Goal: Information Seeking & Learning: Learn about a topic

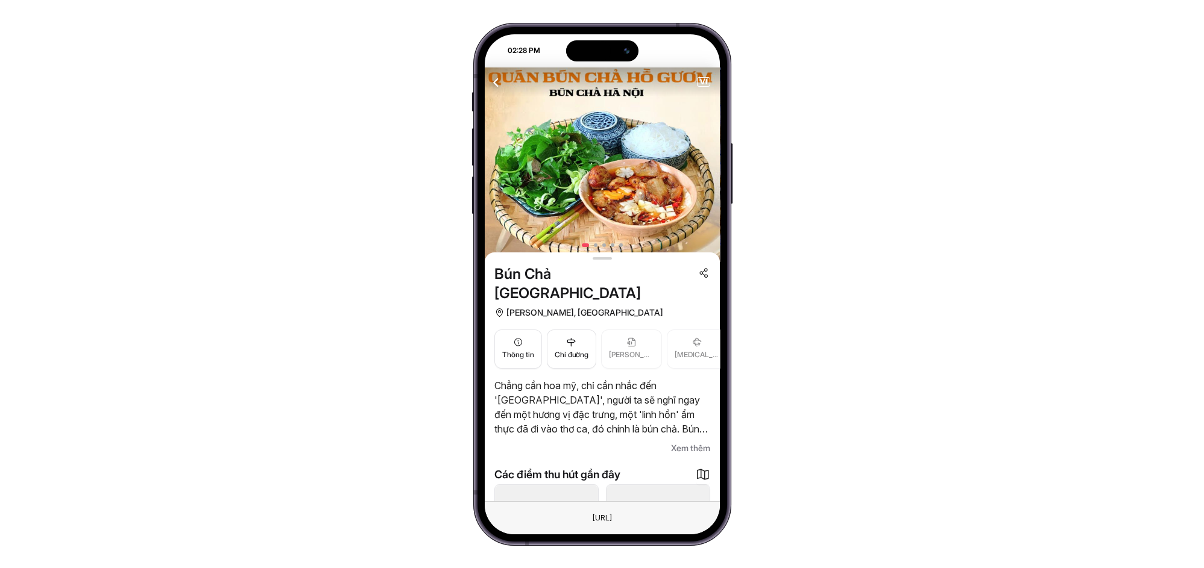
scroll to position [89, 0]
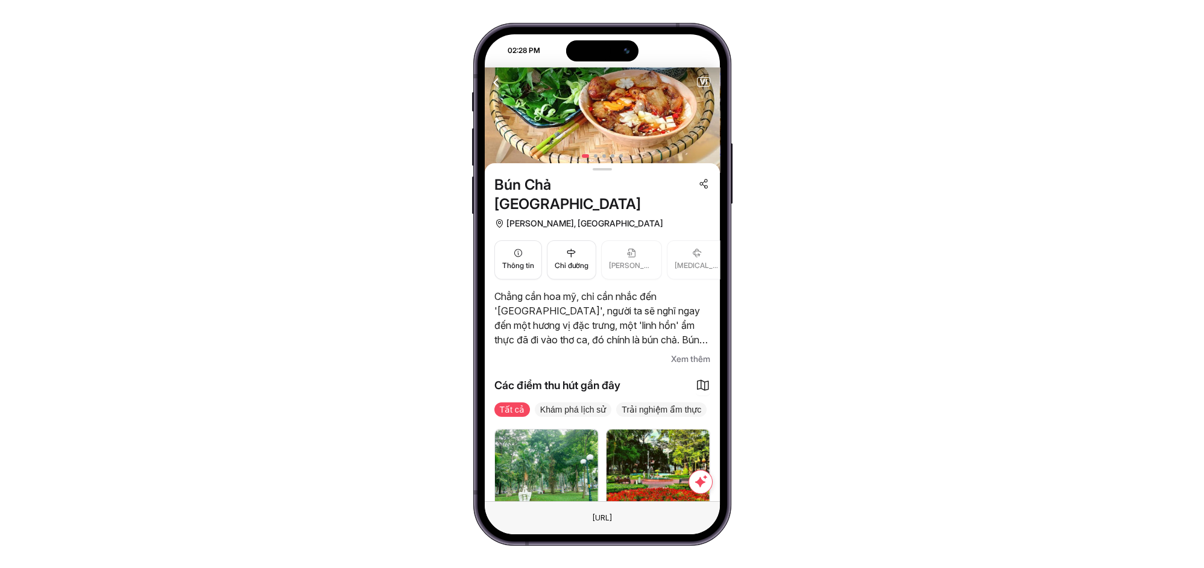
click at [688, 352] on span "Xem thêm" at bounding box center [690, 359] width 39 height 14
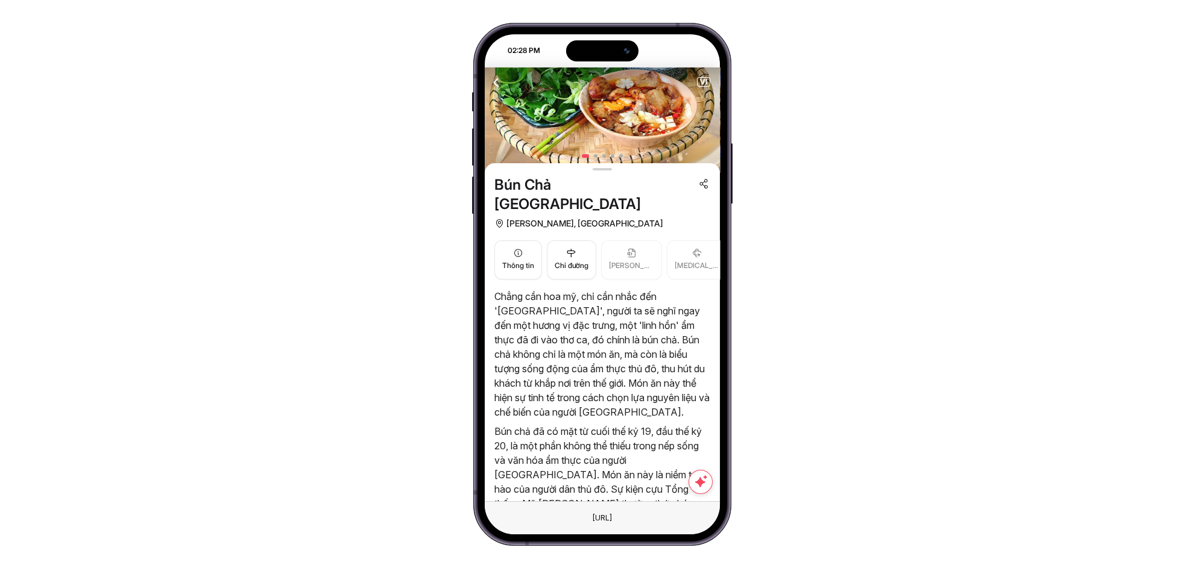
drag, startPoint x: 540, startPoint y: 283, endPoint x: 577, endPoint y: 324, distance: 55.4
click at [577, 324] on p "Chẳng cần hoa mỹ, chỉ cần nhắc đến 'Hà Nội', người ta sẽ nghĩ ngay đến một hươn…" at bounding box center [602, 354] width 216 height 130
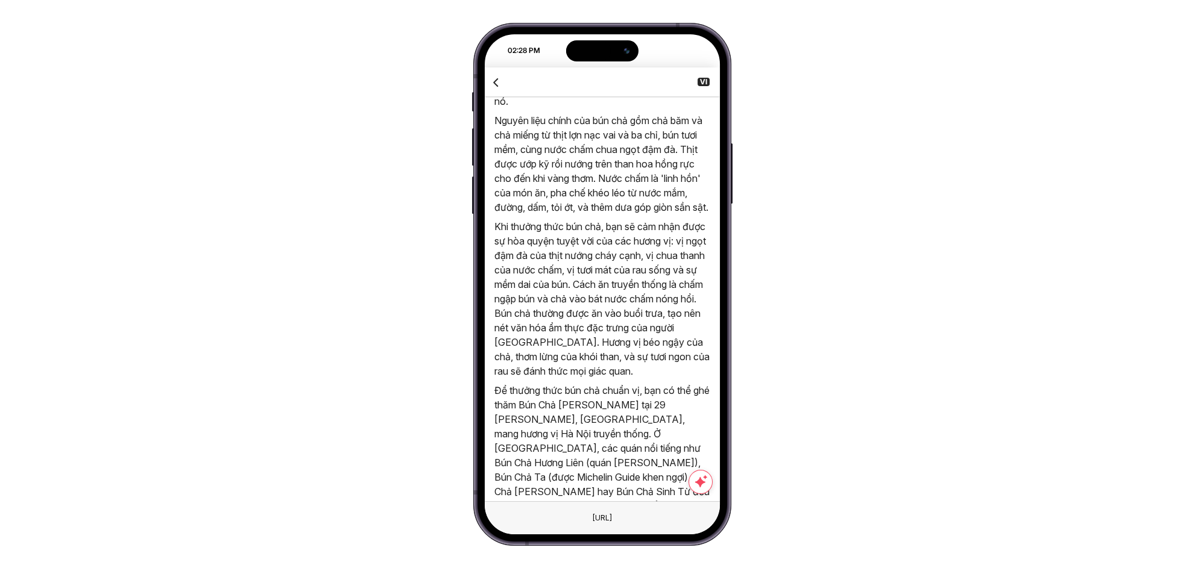
scroll to position [0, 0]
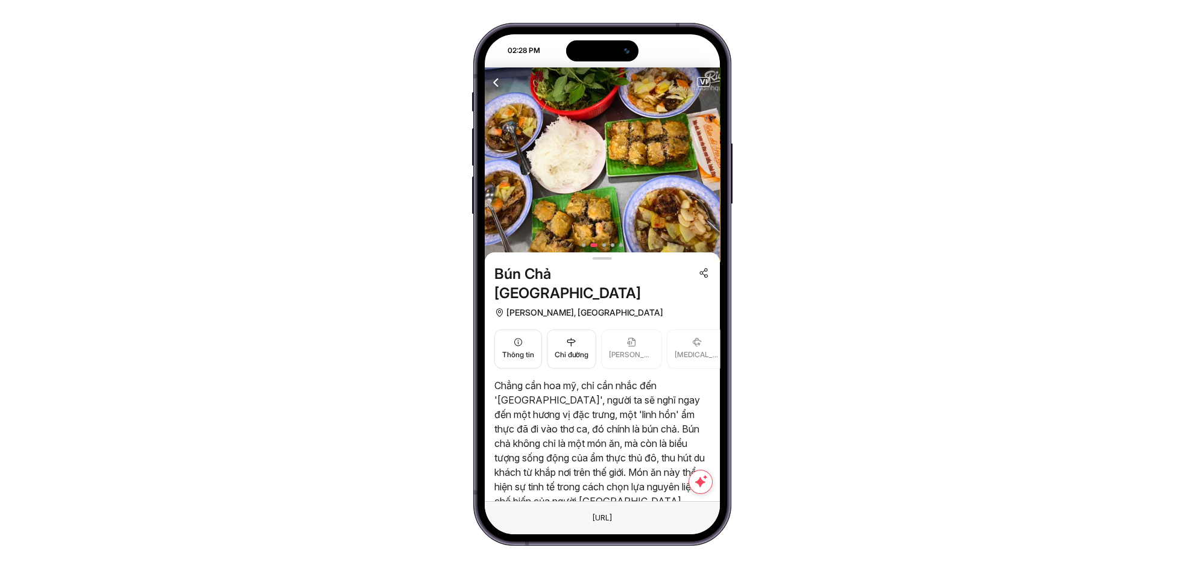
click at [533, 306] on span "Hồ Chí Minh, Việt Nam" at bounding box center [584, 313] width 157 height 14
click at [535, 344] on button "Thông tin" at bounding box center [518, 349] width 48 height 39
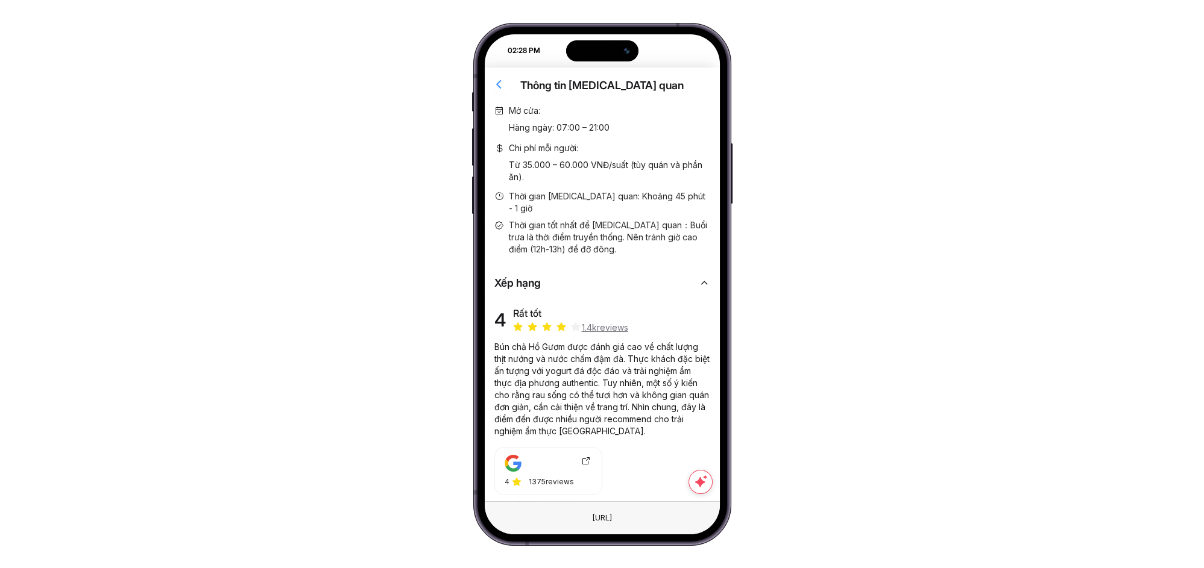
click at [497, 83] on icon "button" at bounding box center [499, 84] width 15 height 15
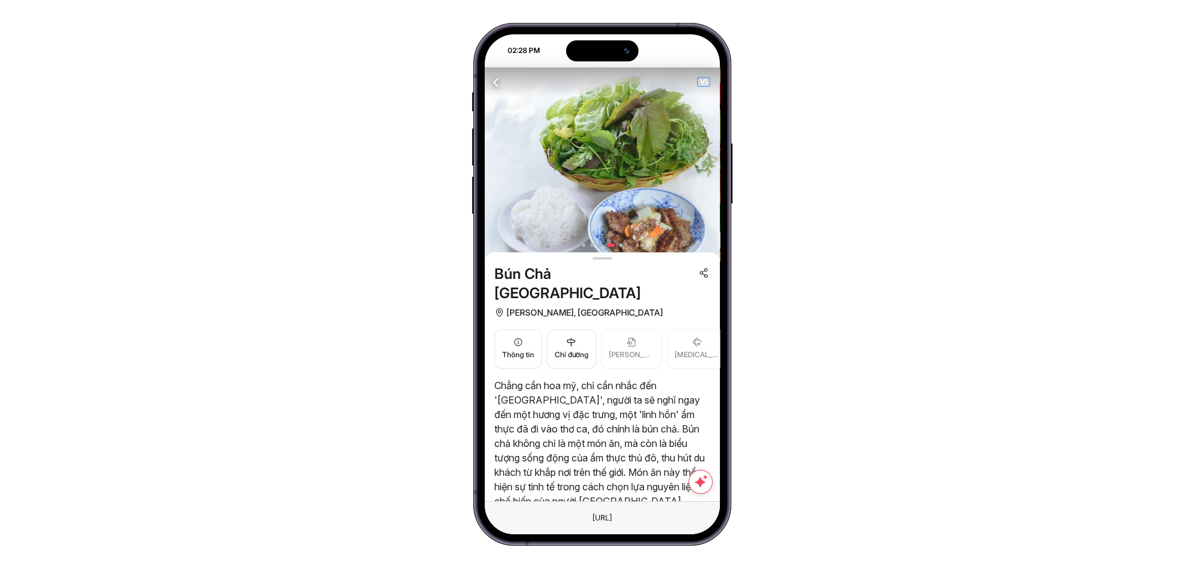
click at [699, 80] on span "VI" at bounding box center [703, 82] width 12 height 8
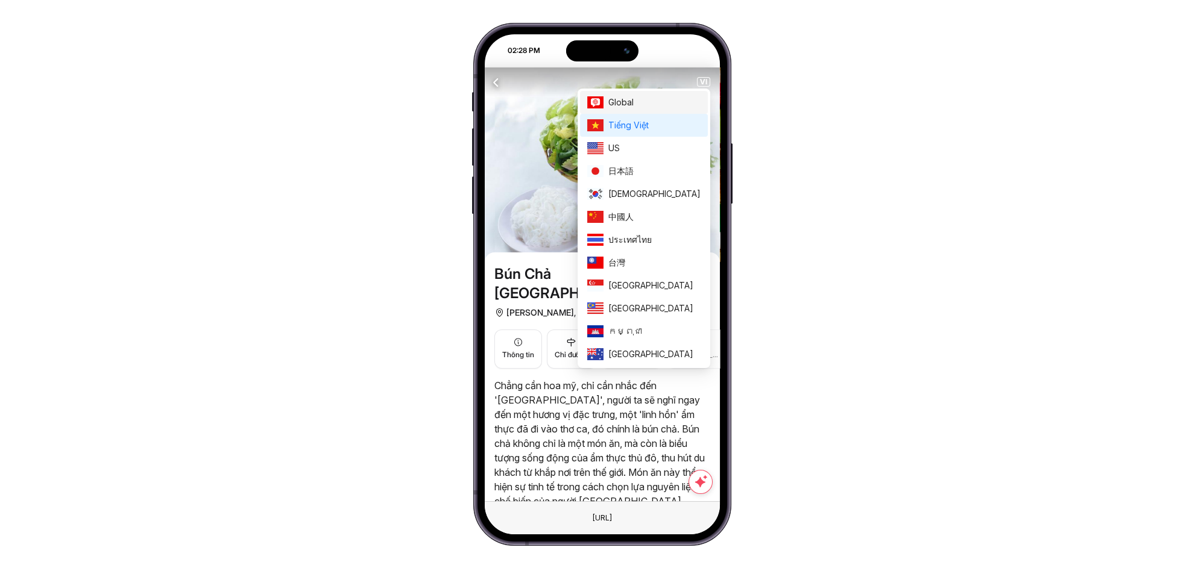
click at [659, 104] on span "Global" at bounding box center [654, 102] width 92 height 13
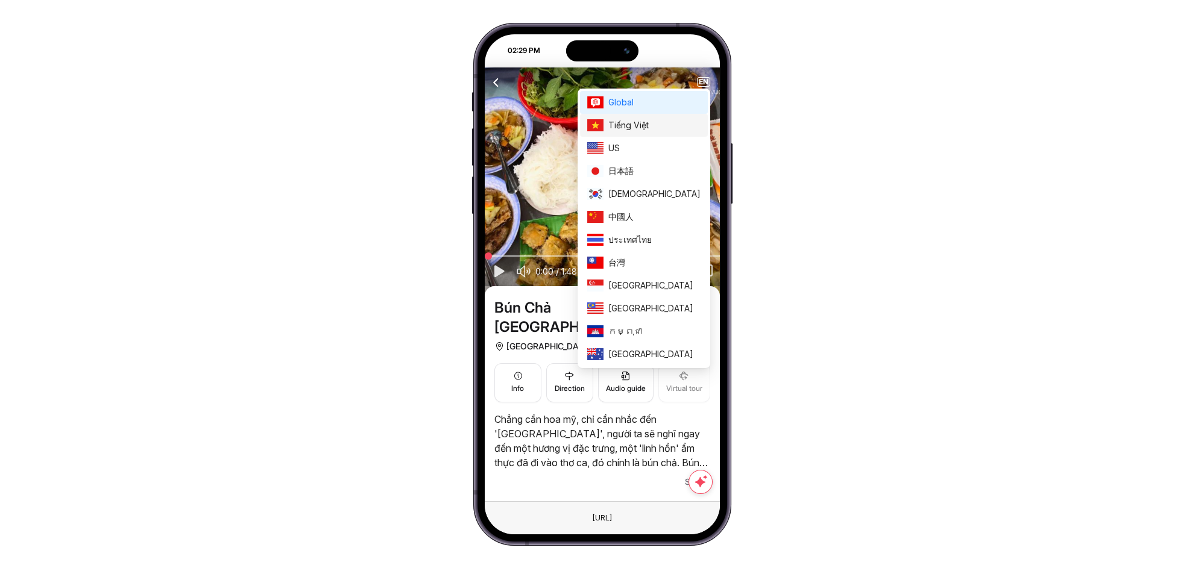
click at [679, 125] on span "Tiếng Việt" at bounding box center [654, 125] width 92 height 13
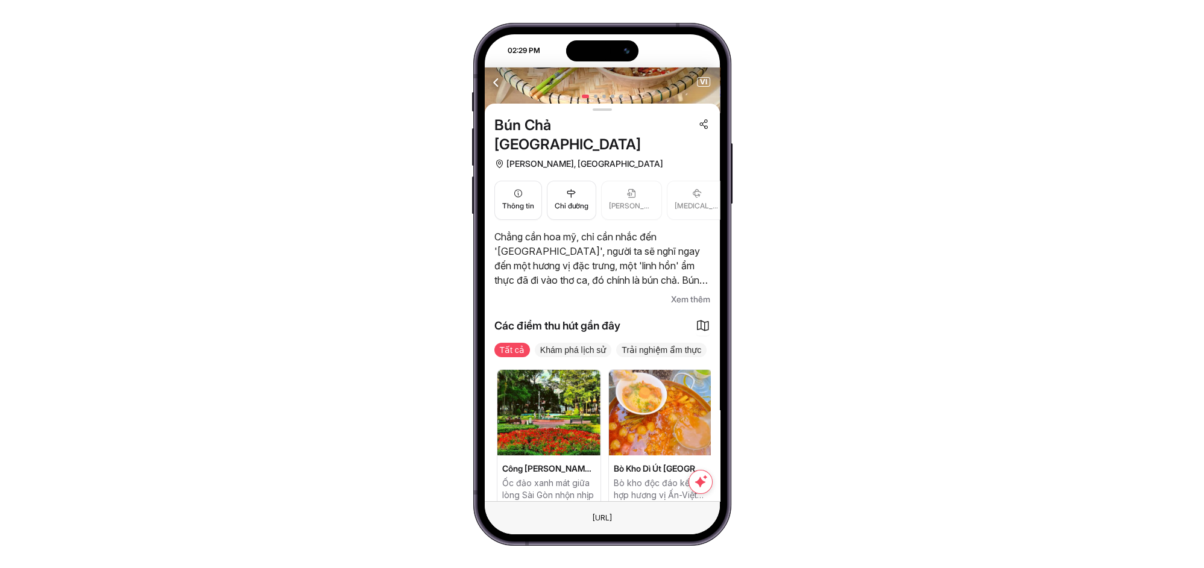
scroll to position [0, 123]
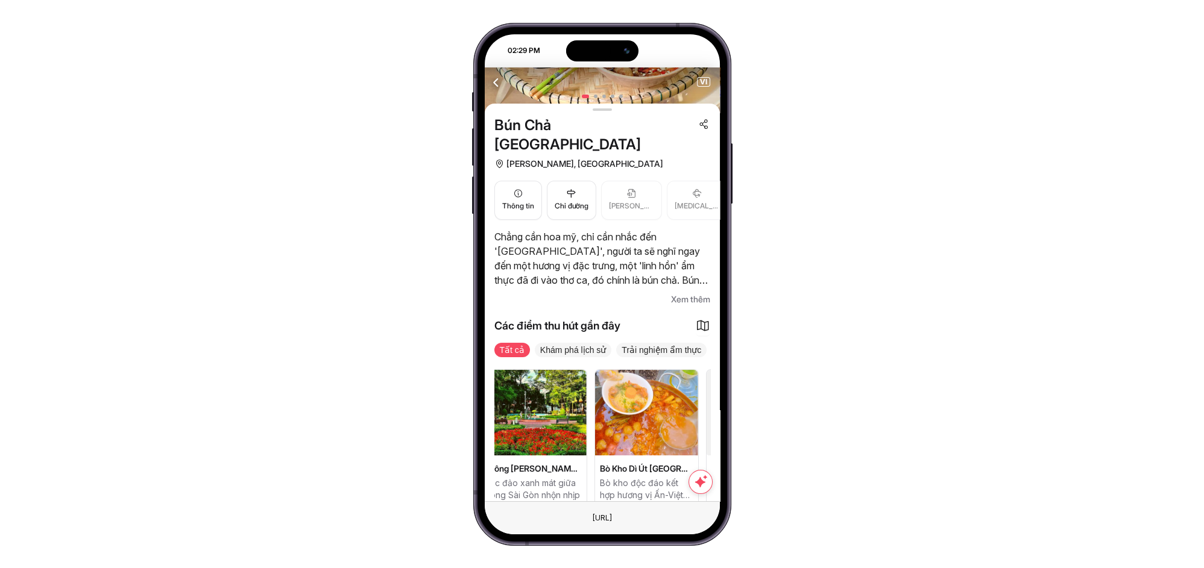
drag, startPoint x: 659, startPoint y: 414, endPoint x: 597, endPoint y: 424, distance: 62.3
click at [587, 424] on div "Di tích mộ cổ họ Lâm Kiến trúc cổ độc đáo giữa lòng phố thị hiện đại Công Viên …" at bounding box center [479, 438] width 216 height 137
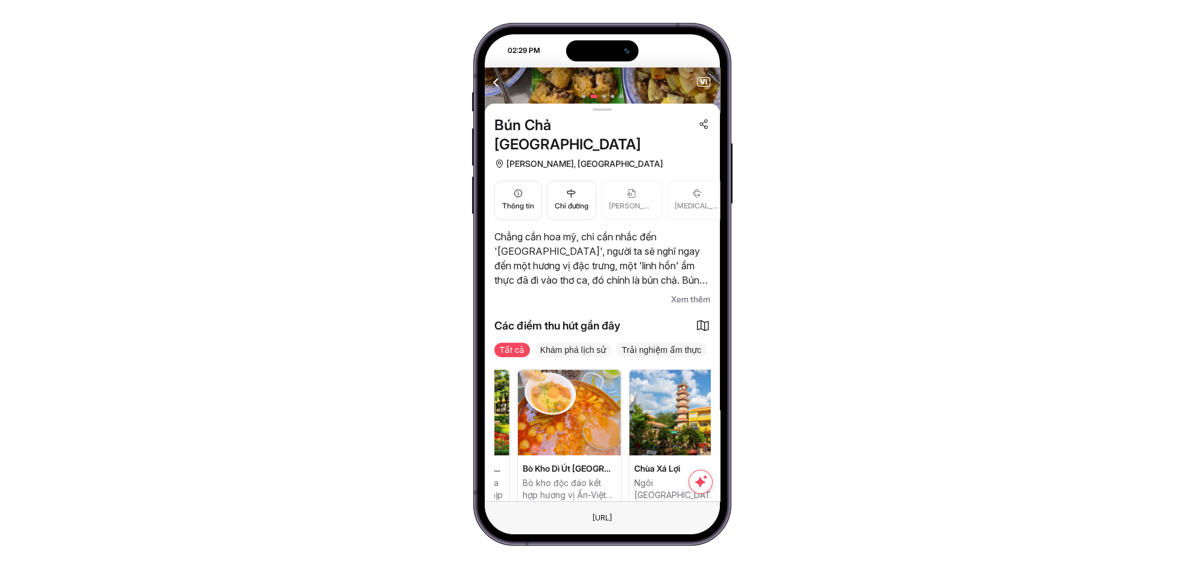
drag, startPoint x: 642, startPoint y: 413, endPoint x: 603, endPoint y: 420, distance: 39.1
click at [603, 420] on img at bounding box center [569, 413] width 103 height 86
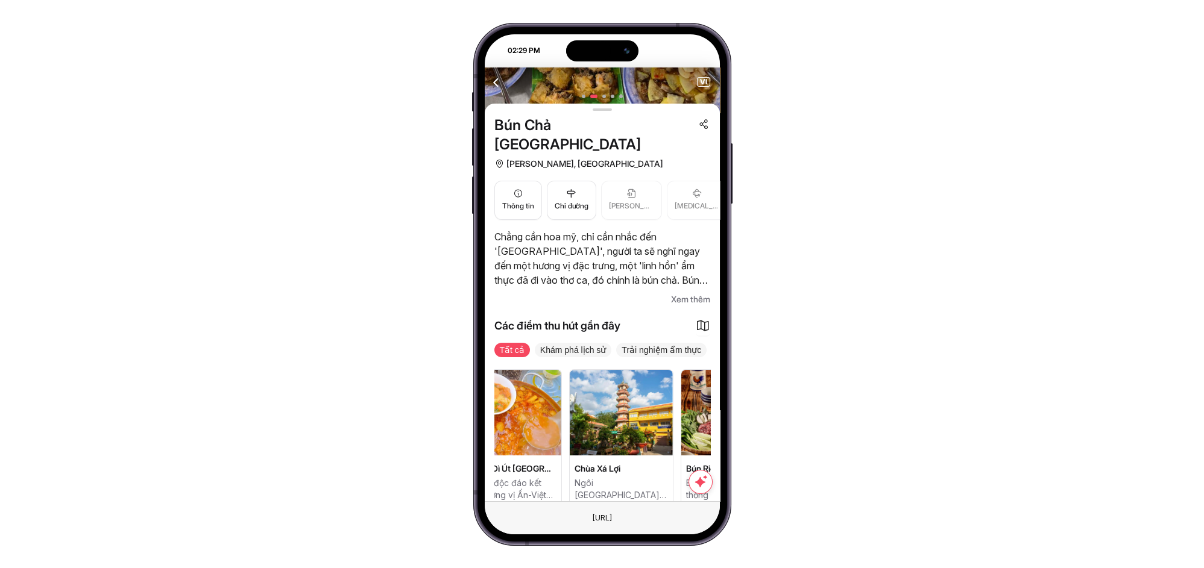
drag, startPoint x: 661, startPoint y: 413, endPoint x: 631, endPoint y: 422, distance: 31.5
click at [631, 422] on img at bounding box center [621, 413] width 103 height 86
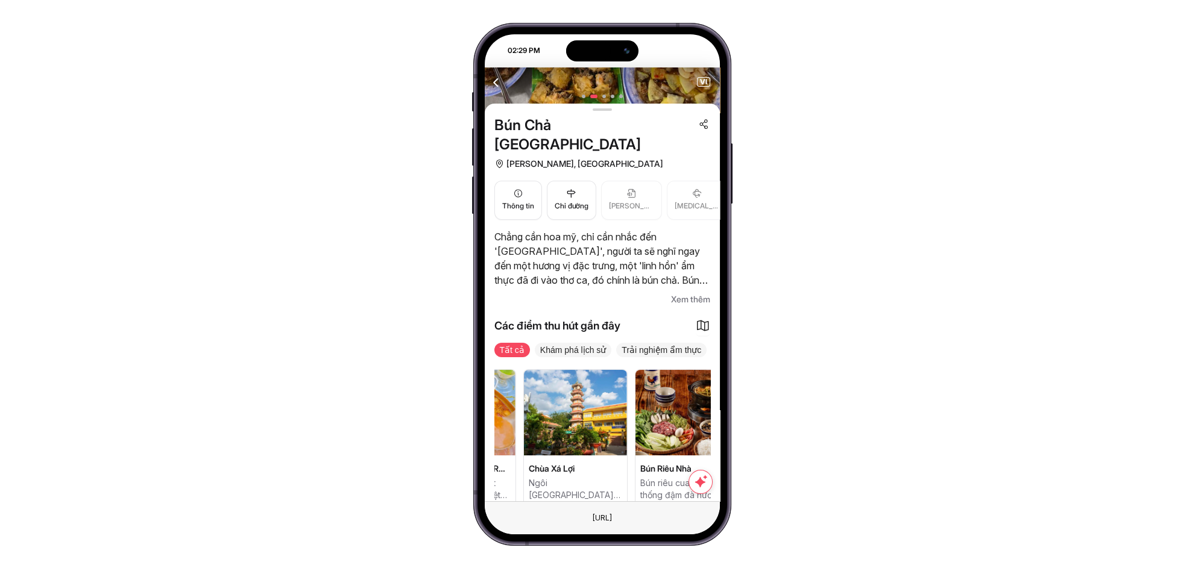
drag, startPoint x: 661, startPoint y: 433, endPoint x: 639, endPoint y: 435, distance: 22.4
click at [404, 435] on div "Di tích mộ cổ họ Lâm Kiến trúc cổ độc đáo giữa lòng phố thị hiện đại Công Viên …" at bounding box center [297, 438] width 216 height 137
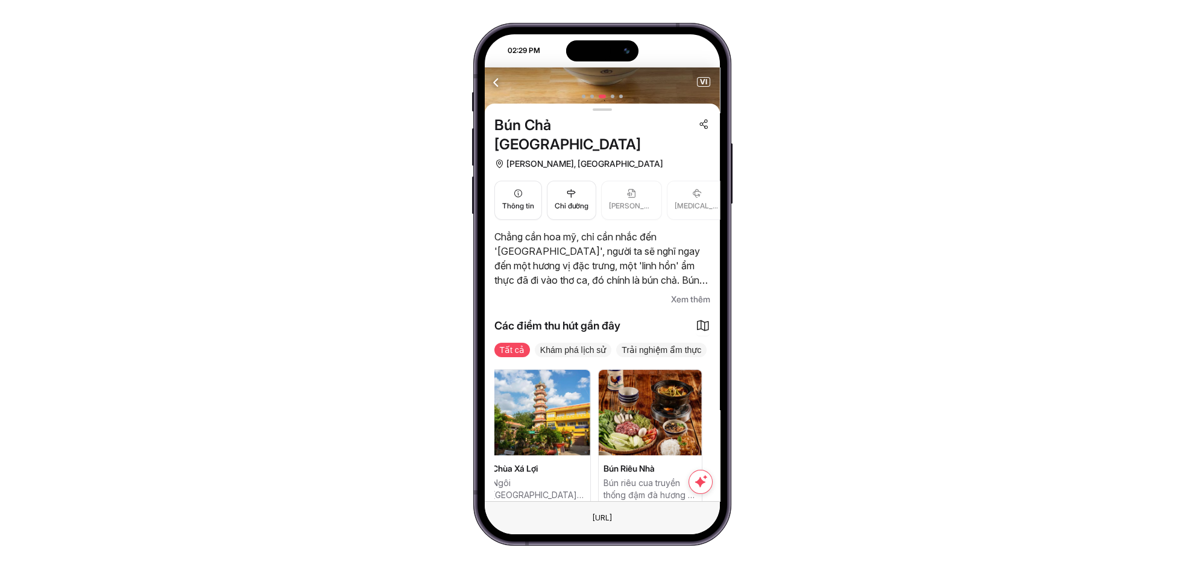
drag, startPoint x: 642, startPoint y: 456, endPoint x: 595, endPoint y: 468, distance: 48.7
click at [599, 468] on div "Bún Riêu Nhà Bún riêu cua truyền thống đậm đà hương vị Việt" at bounding box center [650, 484] width 103 height 43
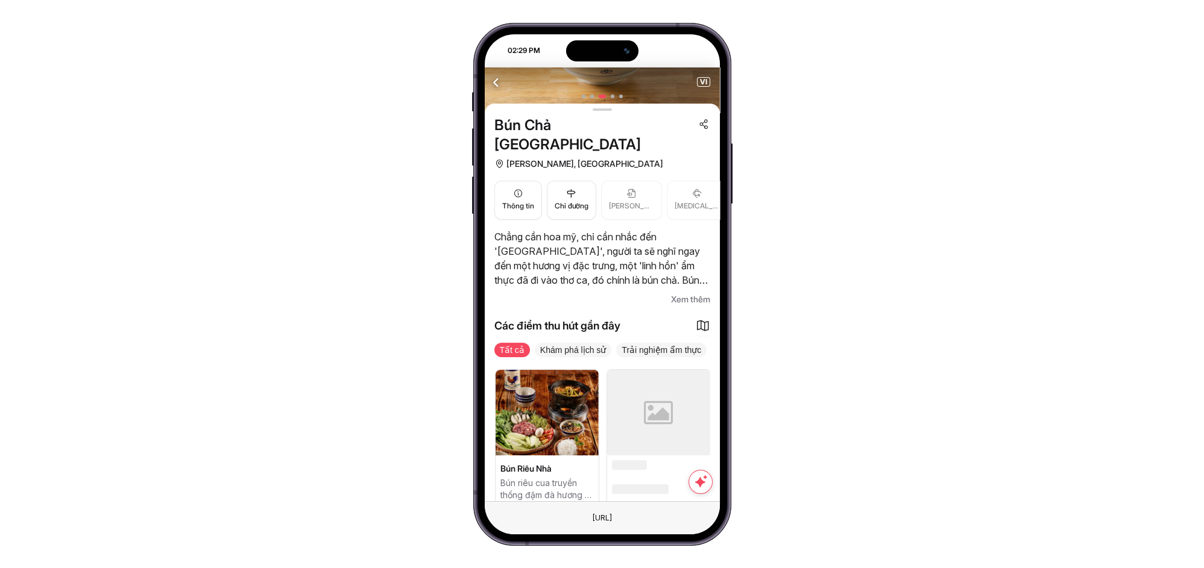
drag, startPoint x: 629, startPoint y: 458, endPoint x: 574, endPoint y: 465, distance: 55.9
click at [574, 477] on p "Bún riêu cua truyền thống đậm đà hương vị Việt" at bounding box center [546, 489] width 93 height 24
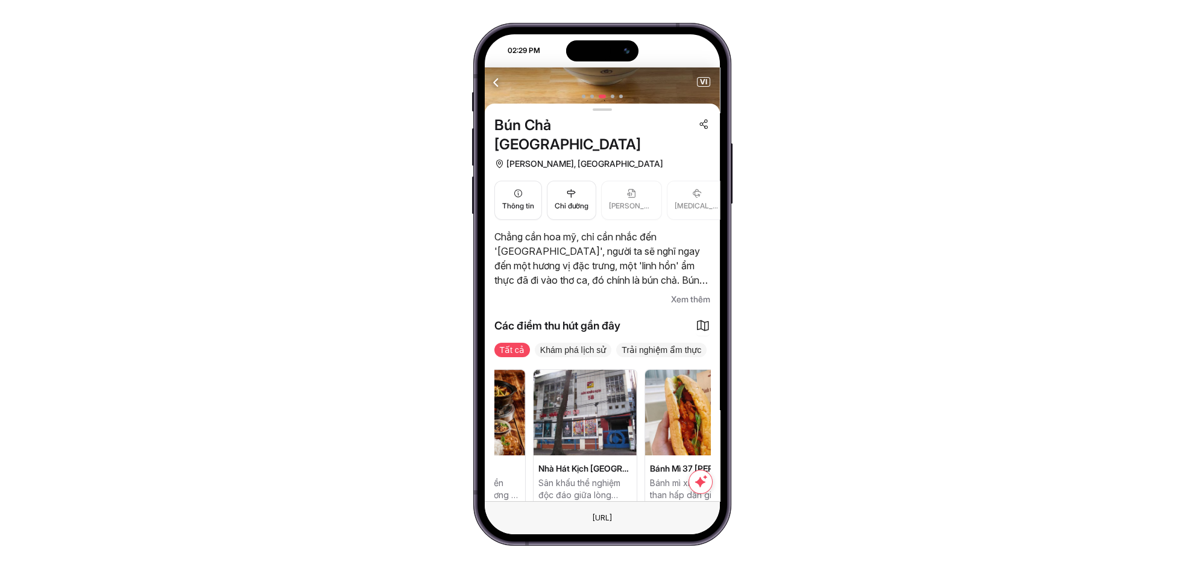
drag, startPoint x: 649, startPoint y: 470, endPoint x: 606, endPoint y: 489, distance: 46.9
click at [606, 489] on div "Các điểm thu hút gần đây Tất cả Khám phá lịch sử Trải nghiệm ẩm thực Sôi động &…" at bounding box center [602, 414] width 216 height 215
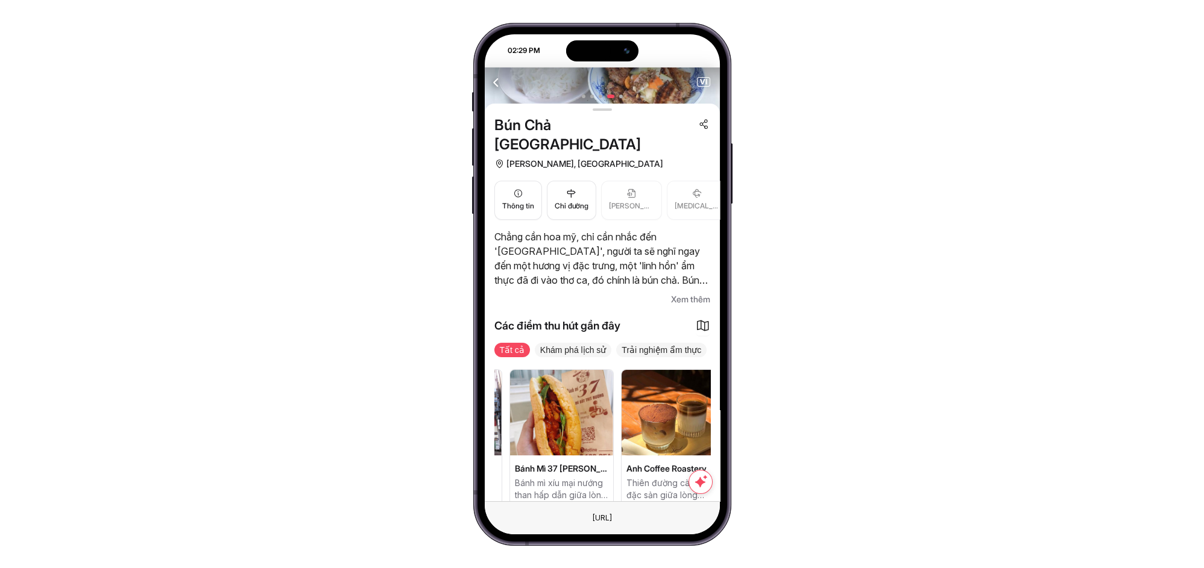
drag, startPoint x: 629, startPoint y: 473, endPoint x: 562, endPoint y: 481, distance: 67.4
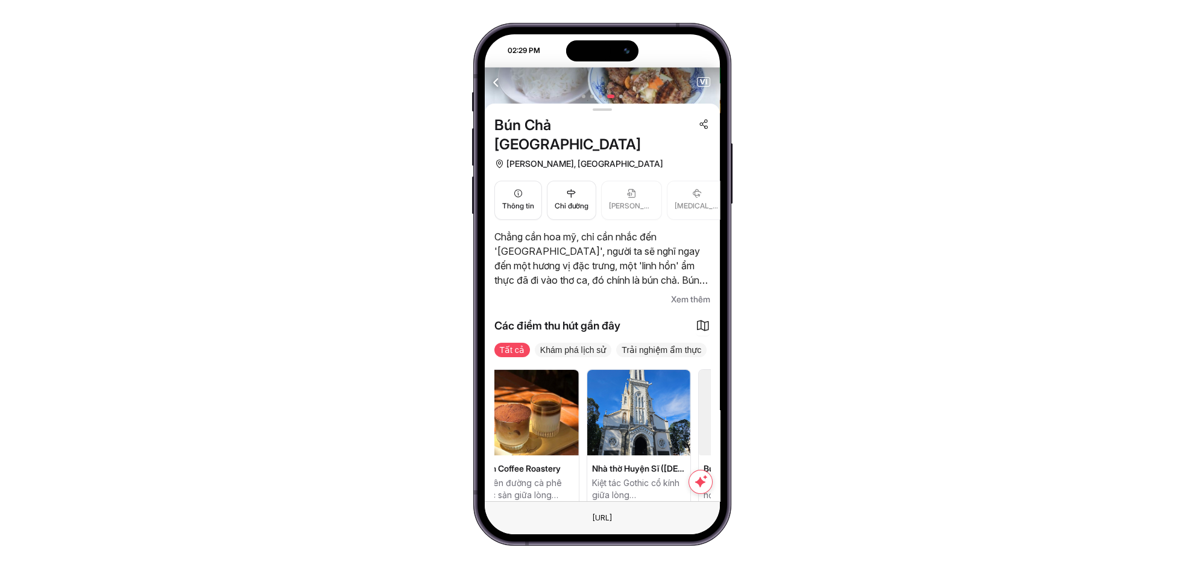
drag, startPoint x: 633, startPoint y: 442, endPoint x: 558, endPoint y: 444, distance: 75.4
click at [558, 444] on div "Anh Coffee Roastery Thiên đường cà phê đặc sản giữa lòng Sài Gòn" at bounding box center [527, 438] width 104 height 137
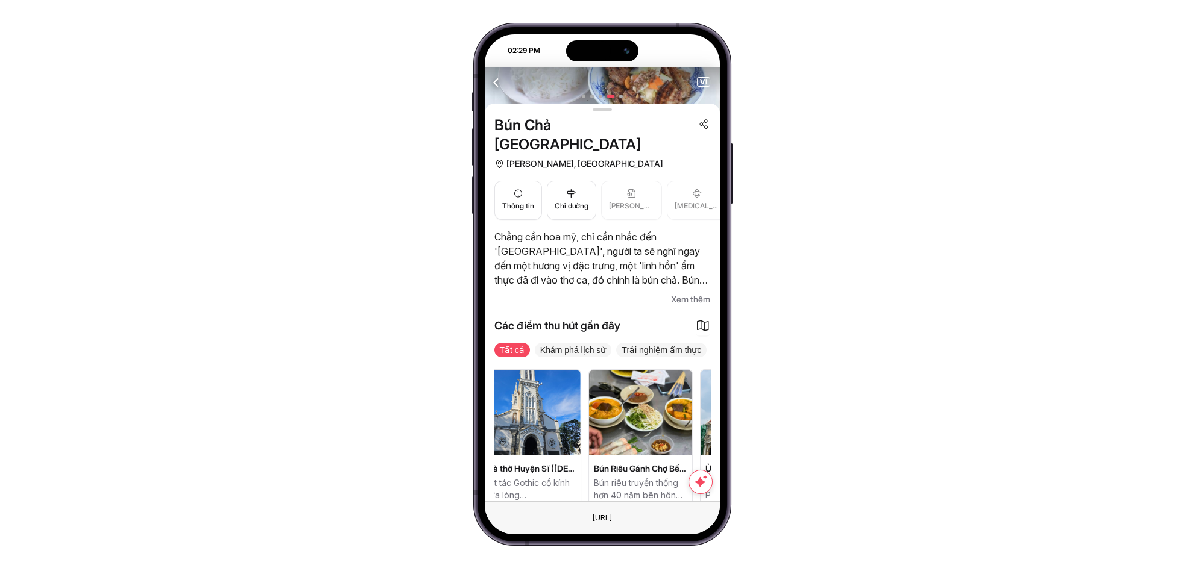
drag, startPoint x: 635, startPoint y: 441, endPoint x: 582, endPoint y: 447, distance: 52.8
click at [582, 447] on div "Di tích mộ cổ họ Lâm Kiến trúc cổ độc đáo giữa lòng phố thị hiện đại Công Viên …" at bounding box center [602, 438] width 216 height 137
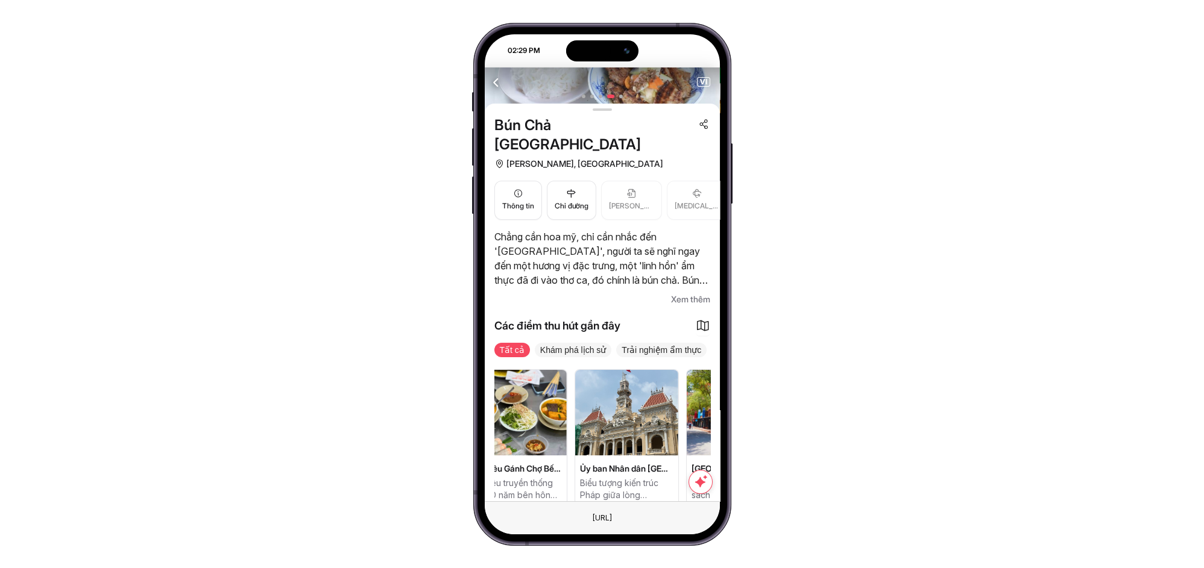
drag, startPoint x: 651, startPoint y: 441, endPoint x: 588, endPoint y: 445, distance: 62.8
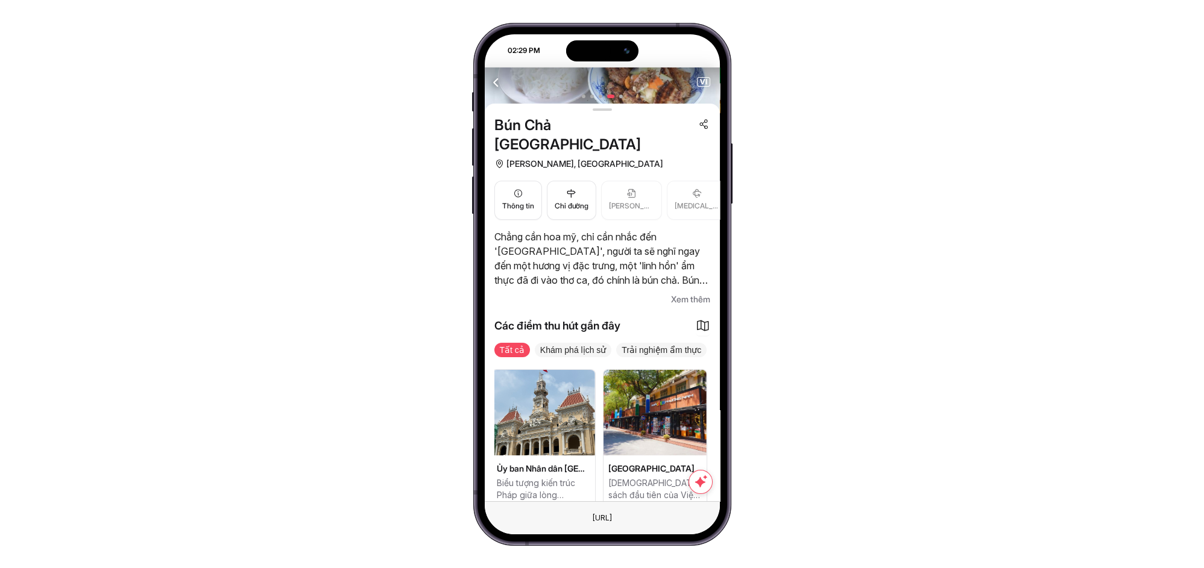
drag, startPoint x: 629, startPoint y: 445, endPoint x: 593, endPoint y: 452, distance: 36.8
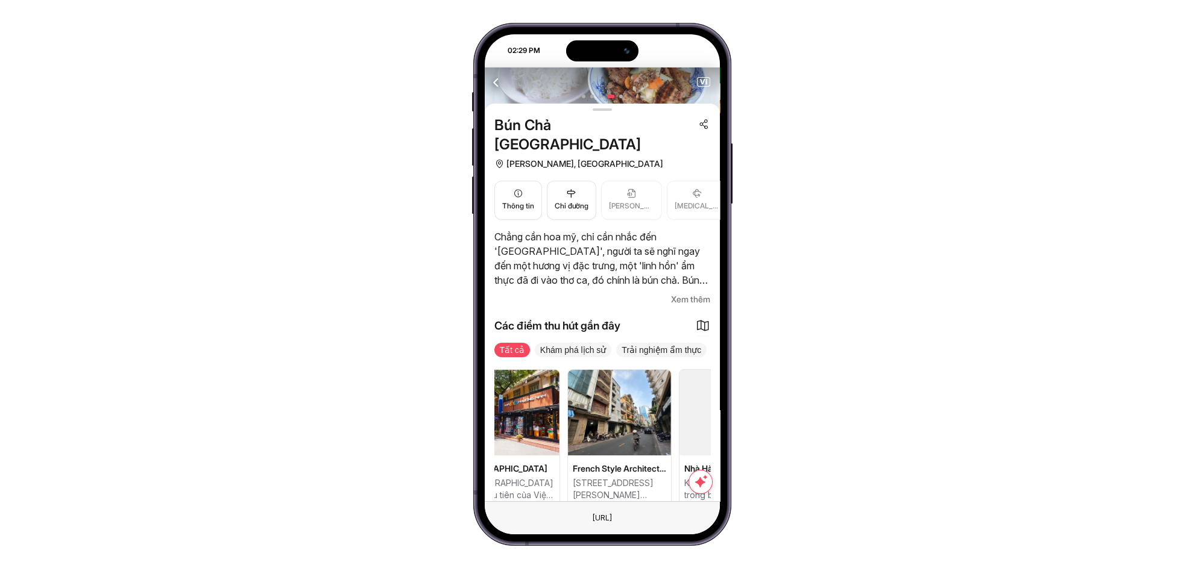
drag, startPoint x: 655, startPoint y: 445, endPoint x: 595, endPoint y: 453, distance: 60.1
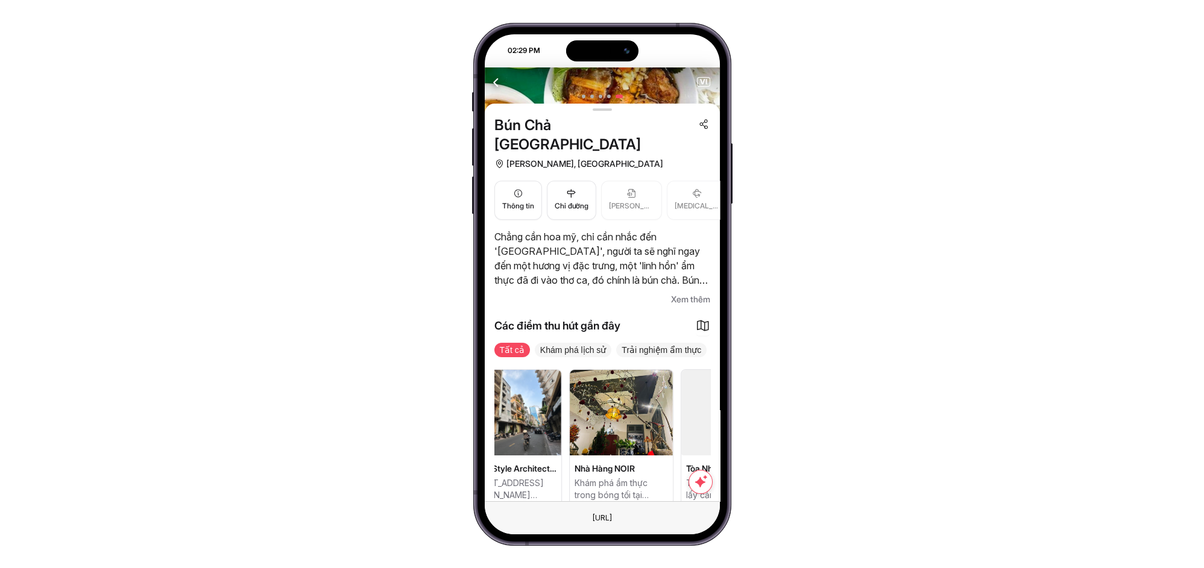
drag, startPoint x: 657, startPoint y: 448, endPoint x: 611, endPoint y: 450, distance: 45.9
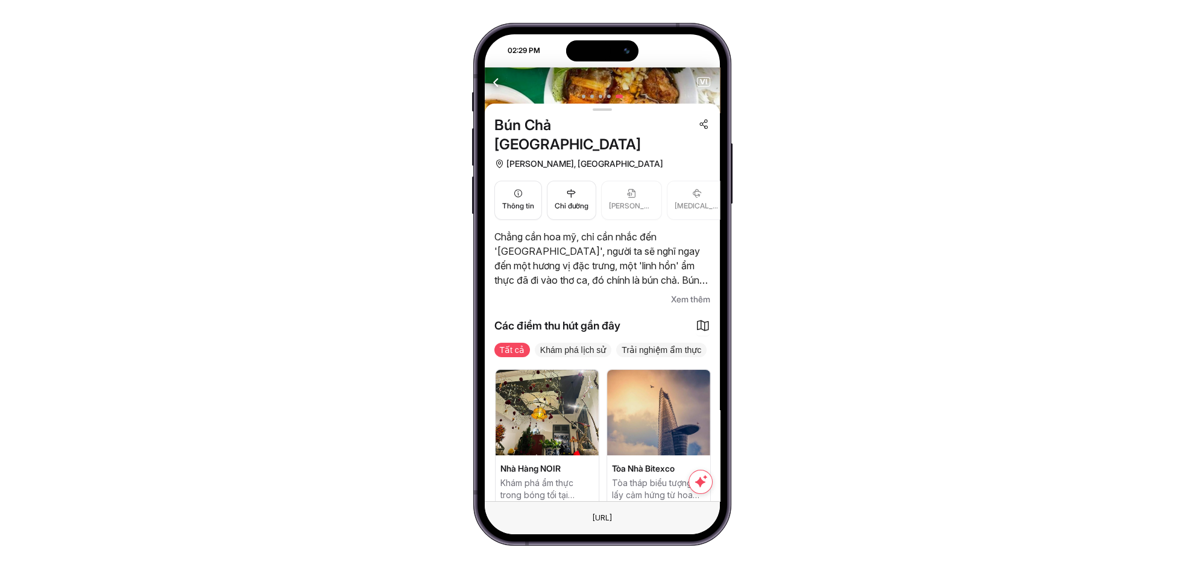
drag, startPoint x: 659, startPoint y: 450, endPoint x: 611, endPoint y: 455, distance: 48.5
drag, startPoint x: 670, startPoint y: 452, endPoint x: 620, endPoint y: 457, distance: 50.3
click at [620, 463] on div "Tòa Nhà Bitexco Tòa tháp biểu tượng lấy cảm hứng từ hoa sen Việt Nam" at bounding box center [658, 484] width 103 height 43
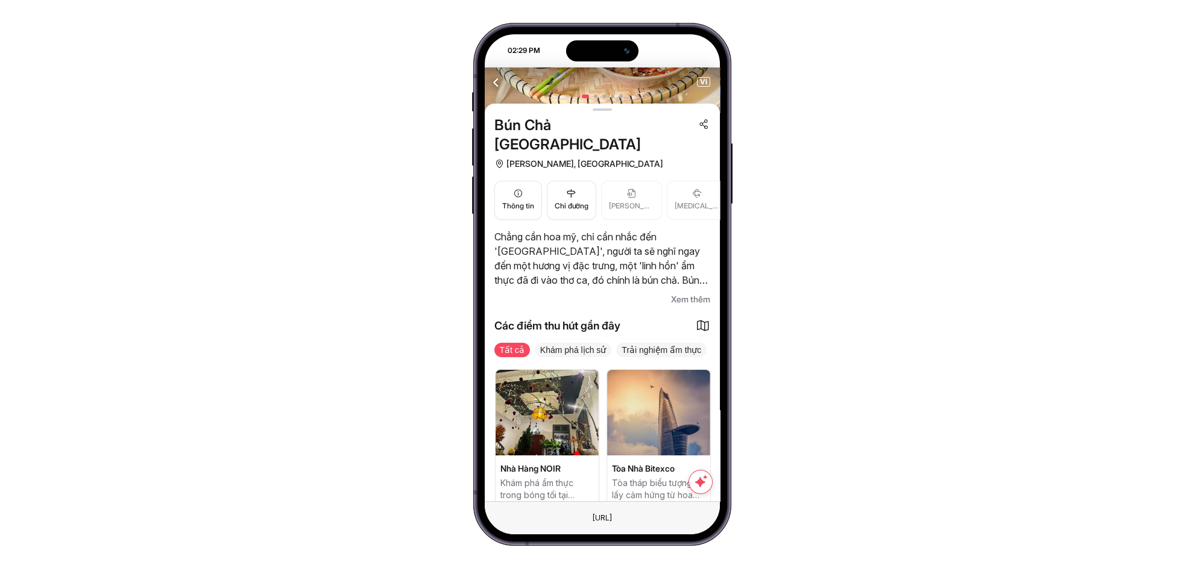
scroll to position [0, 1448]
click at [655, 463] on span "Tòa Nhà Bitexco" at bounding box center [659, 469] width 93 height 12
click at [651, 435] on img at bounding box center [659, 413] width 103 height 86
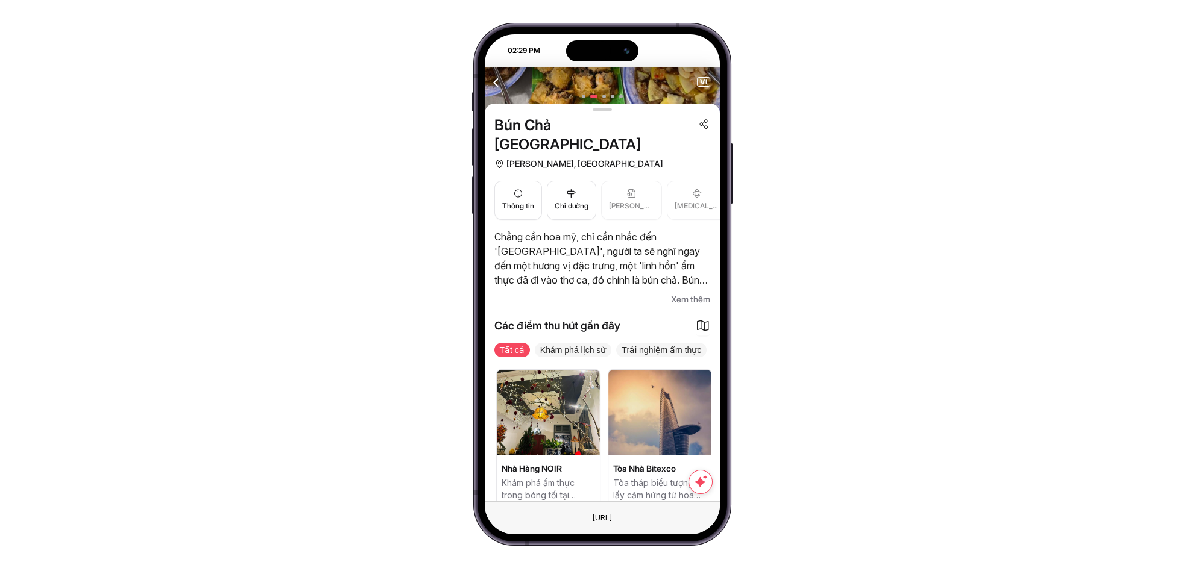
click at [650, 395] on img at bounding box center [659, 413] width 103 height 86
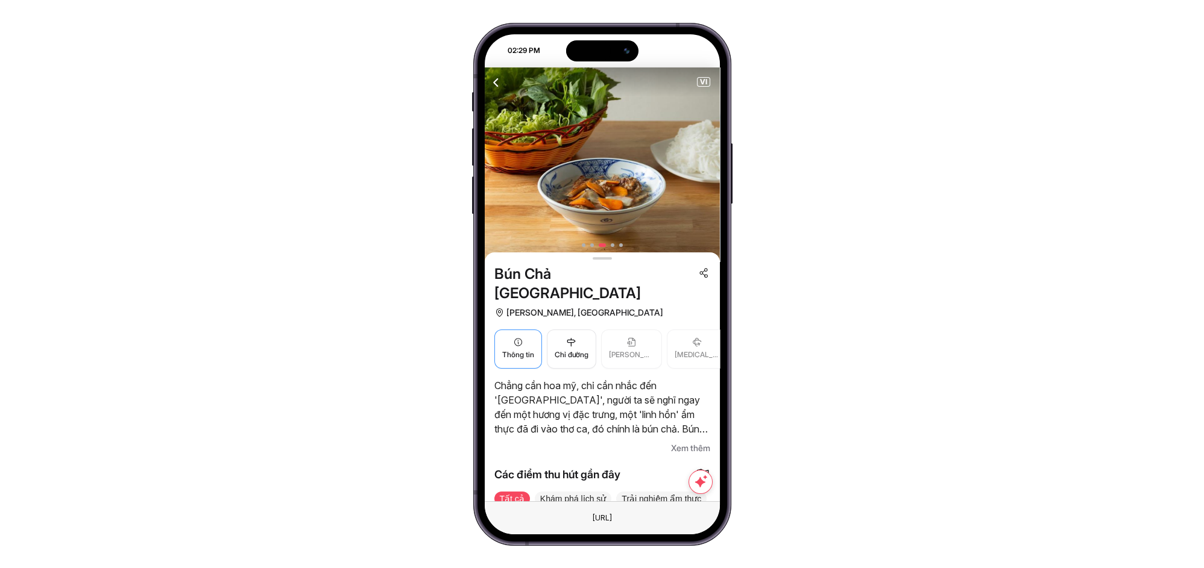
click at [503, 350] on span "Thông tin" at bounding box center [518, 355] width 32 height 11
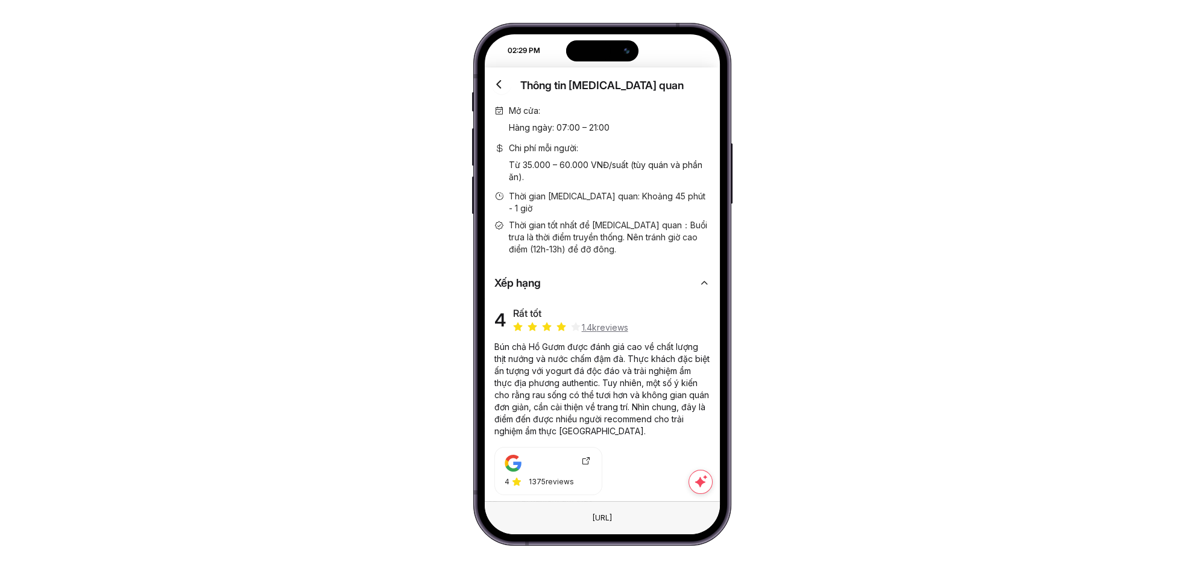
click at [587, 456] on icon at bounding box center [586, 461] width 10 height 10
click at [497, 84] on icon "button" at bounding box center [499, 84] width 15 height 15
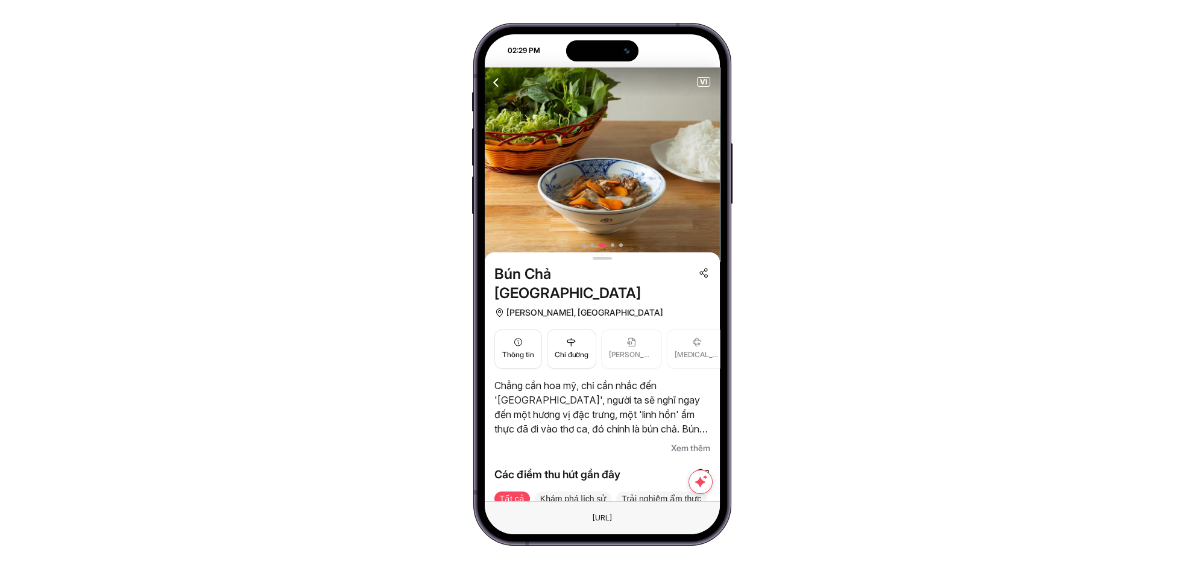
click at [679, 441] on span "Xem thêm" at bounding box center [690, 448] width 39 height 14
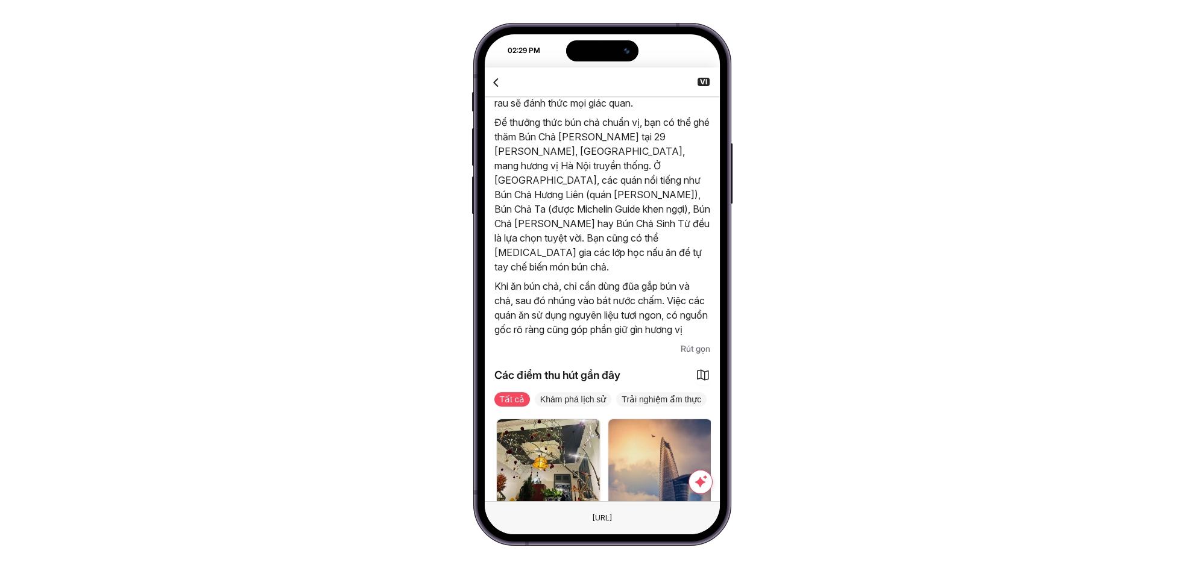
scroll to position [853, 0]
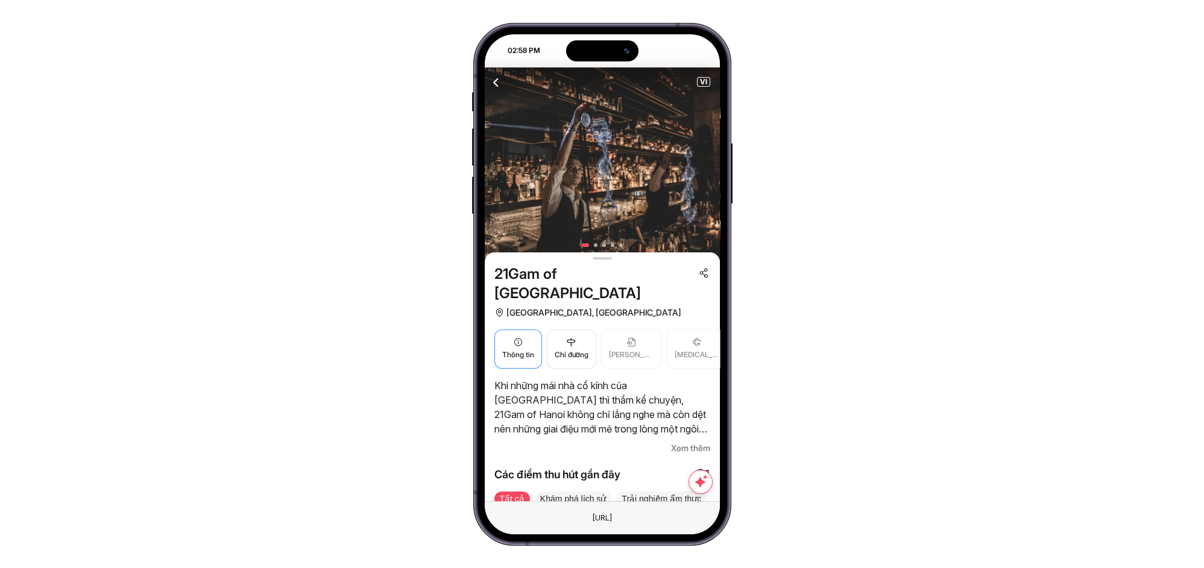
click at [523, 350] on span "Thông tin" at bounding box center [518, 355] width 32 height 11
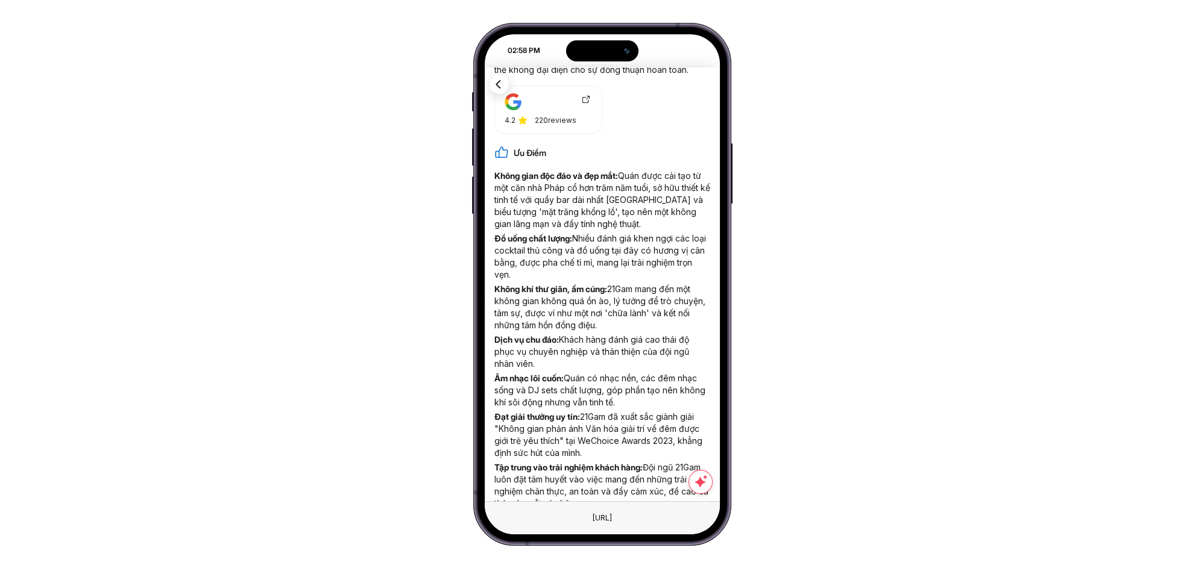
scroll to position [523, 0]
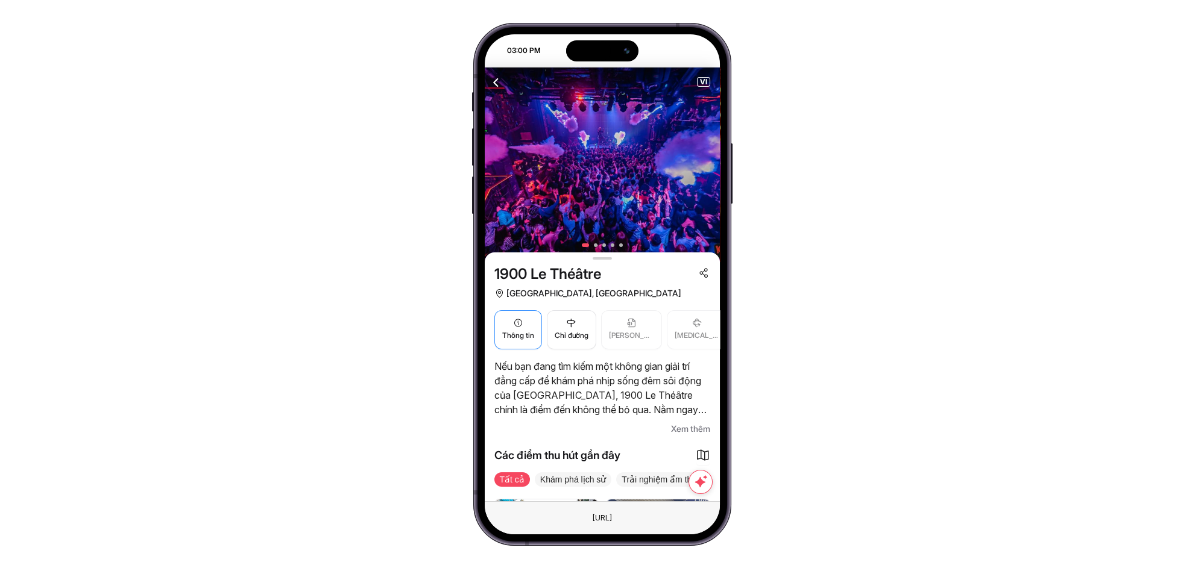
click at [503, 330] on span "Thông tin" at bounding box center [518, 335] width 32 height 11
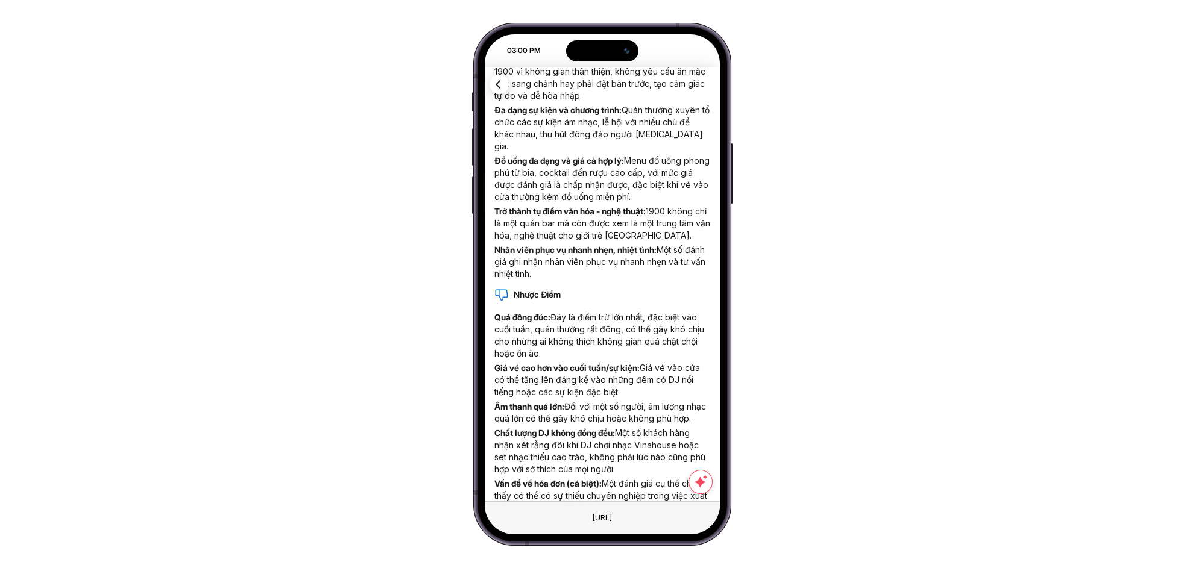
scroll to position [763, 0]
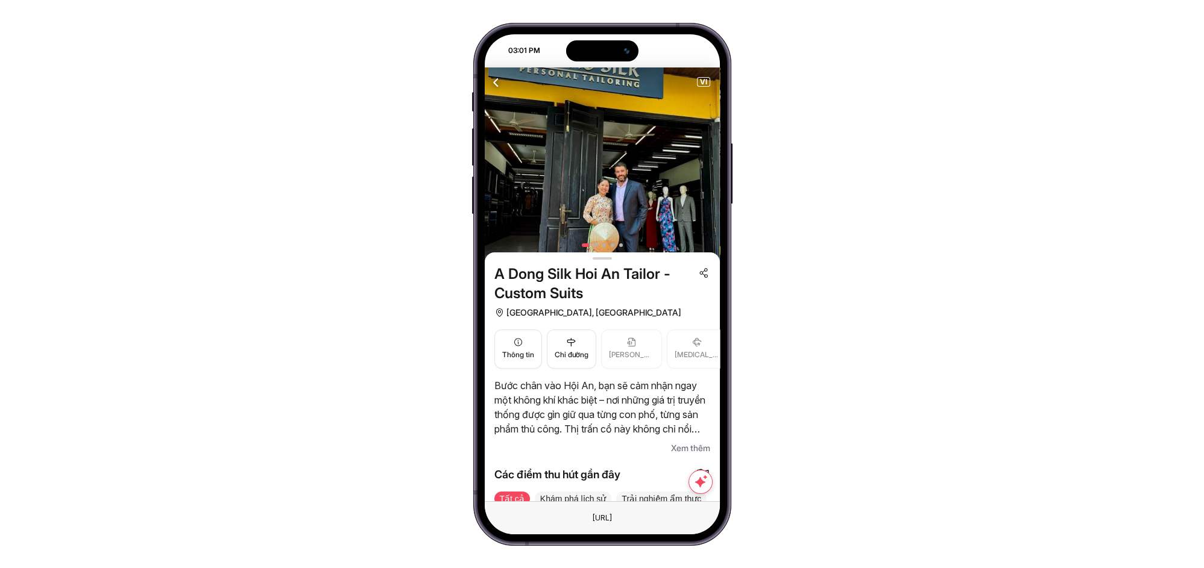
scroll to position [89, 0]
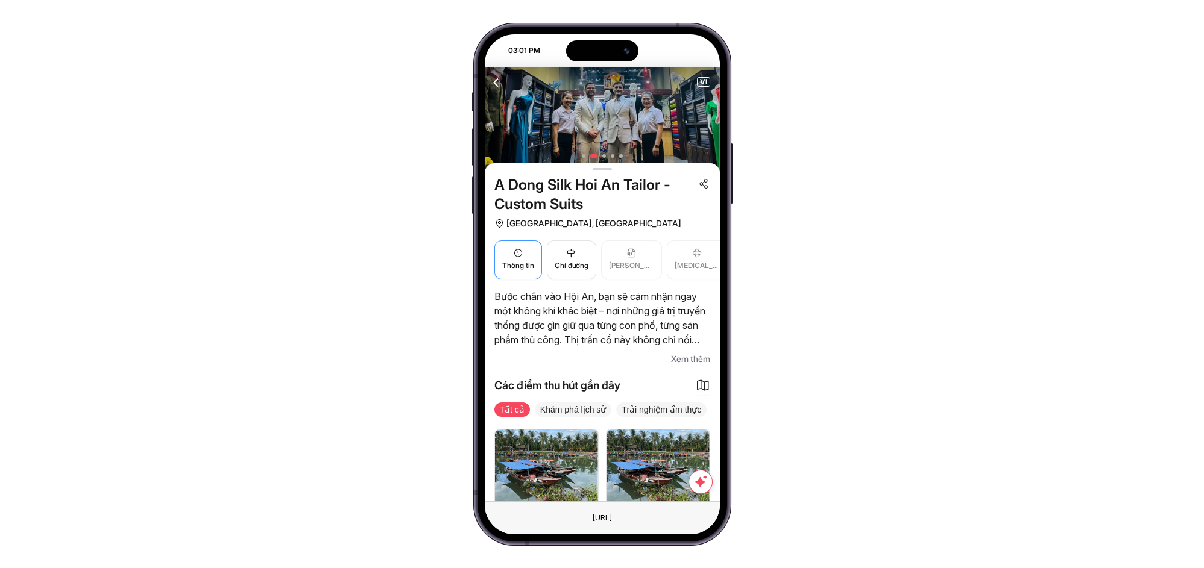
click at [529, 267] on span "Thông tin" at bounding box center [518, 265] width 32 height 11
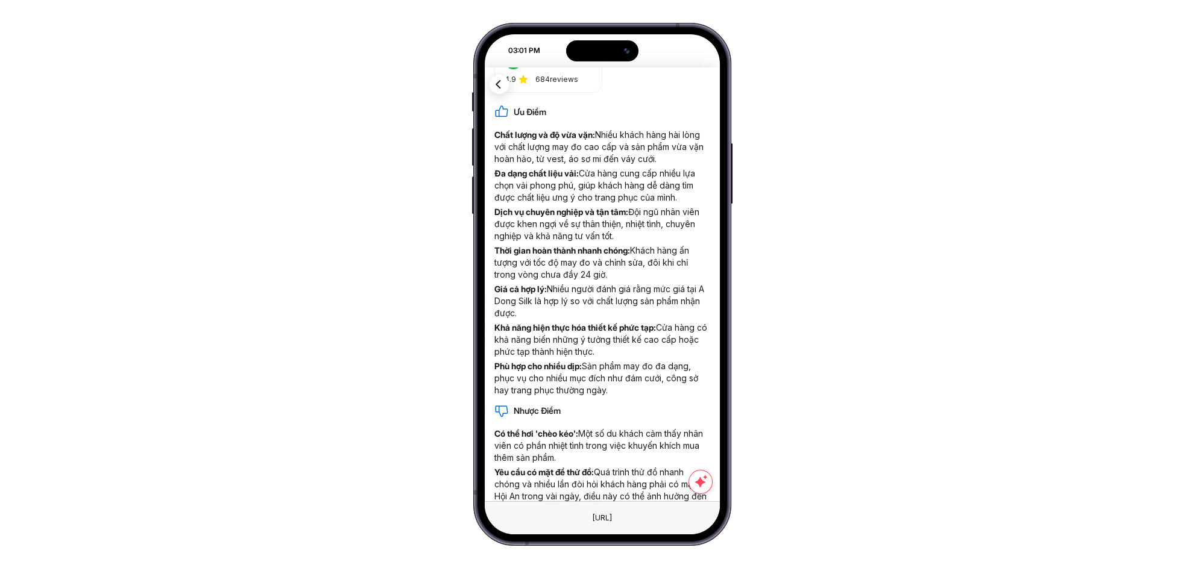
scroll to position [611, 0]
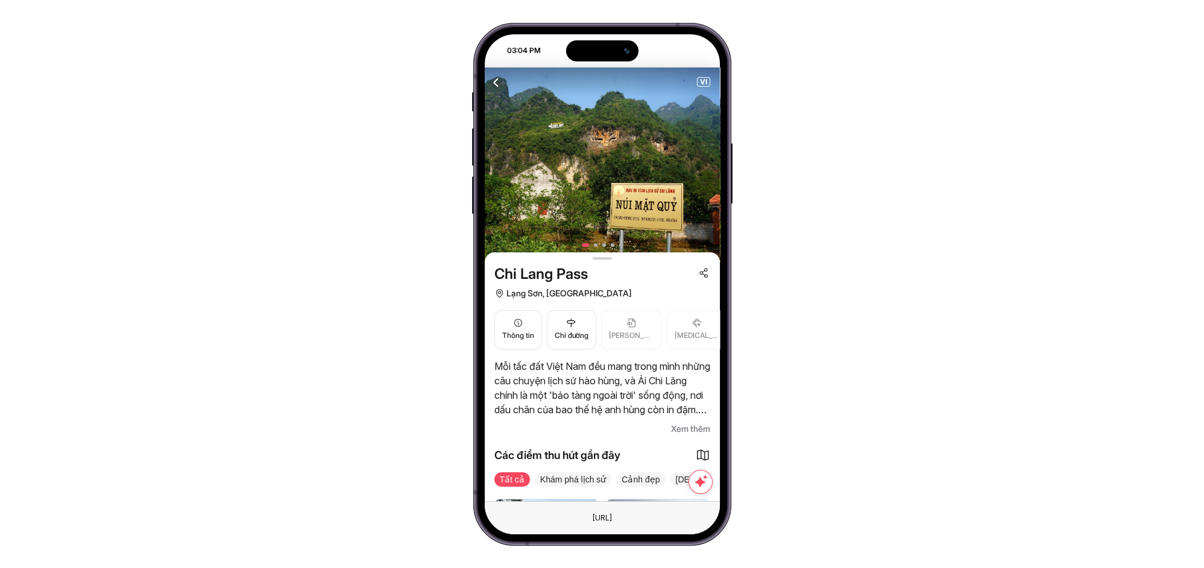
click at [521, 310] on button "Thông tin" at bounding box center [518, 329] width 48 height 39
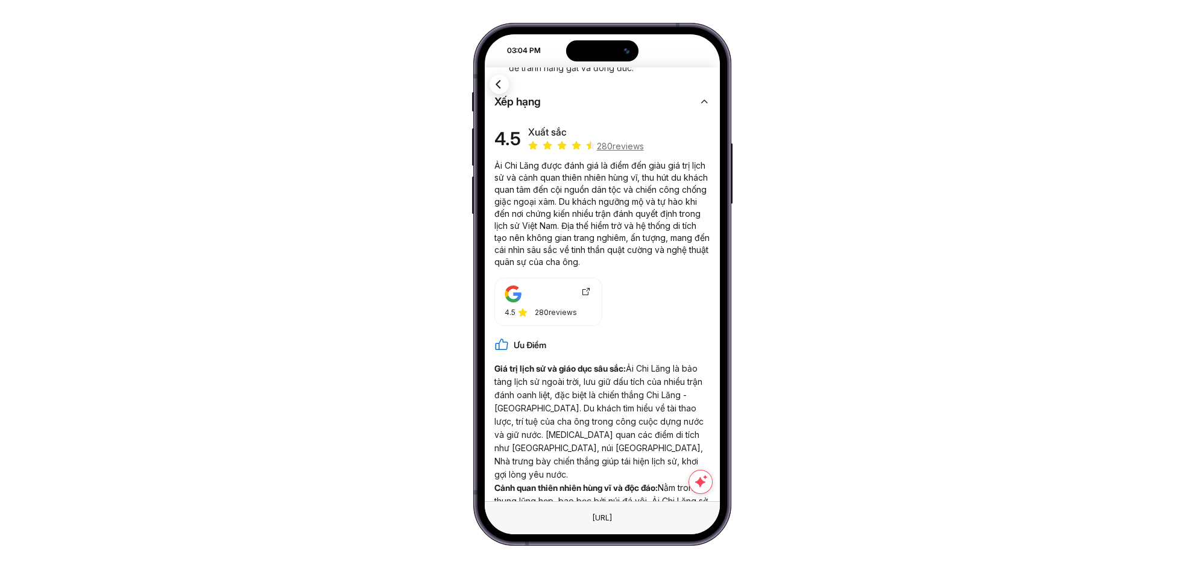
scroll to position [3, 0]
